Goal: Transaction & Acquisition: Obtain resource

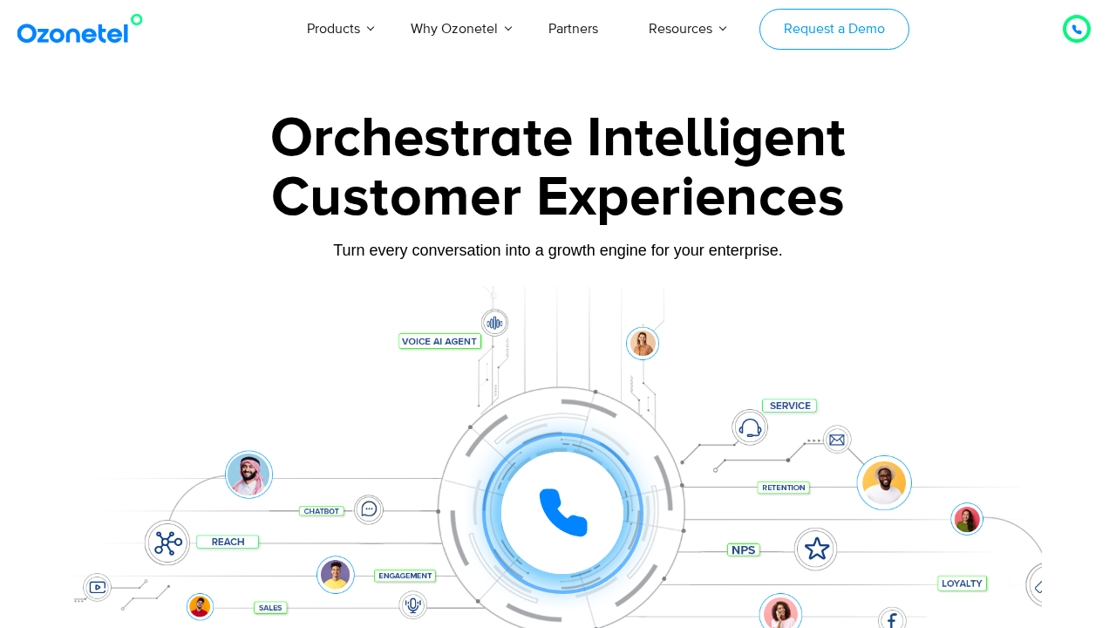
click at [836, 29] on link "Request a Demo" at bounding box center [833, 29] width 149 height 41
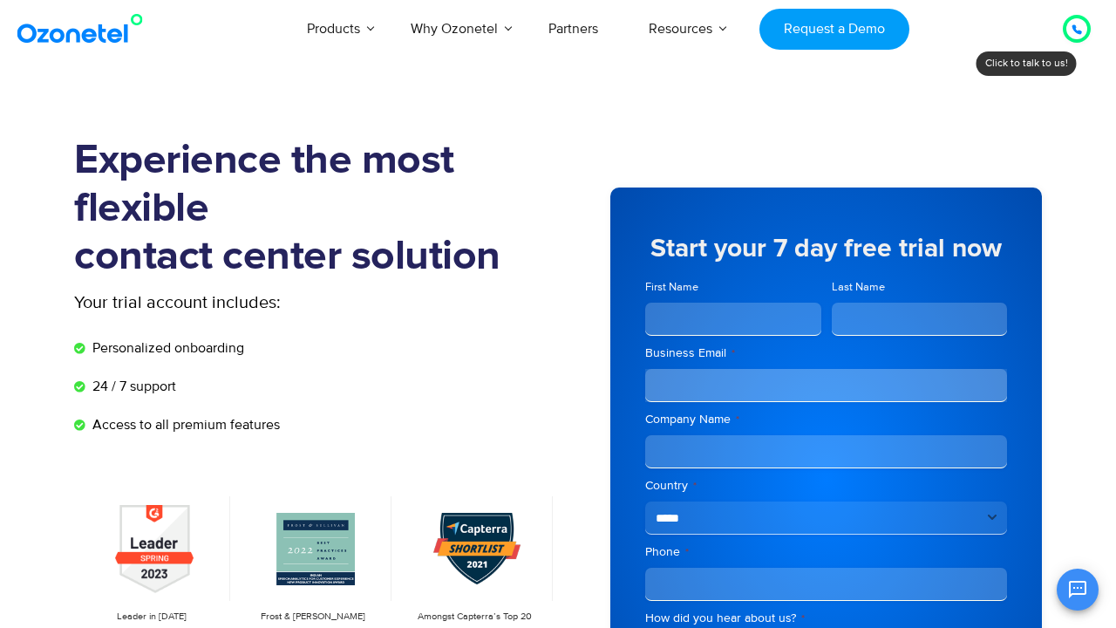
click at [1077, 589] on icon "Open chat" at bounding box center [1077, 589] width 21 height 21
